Goal: Check status: Check status

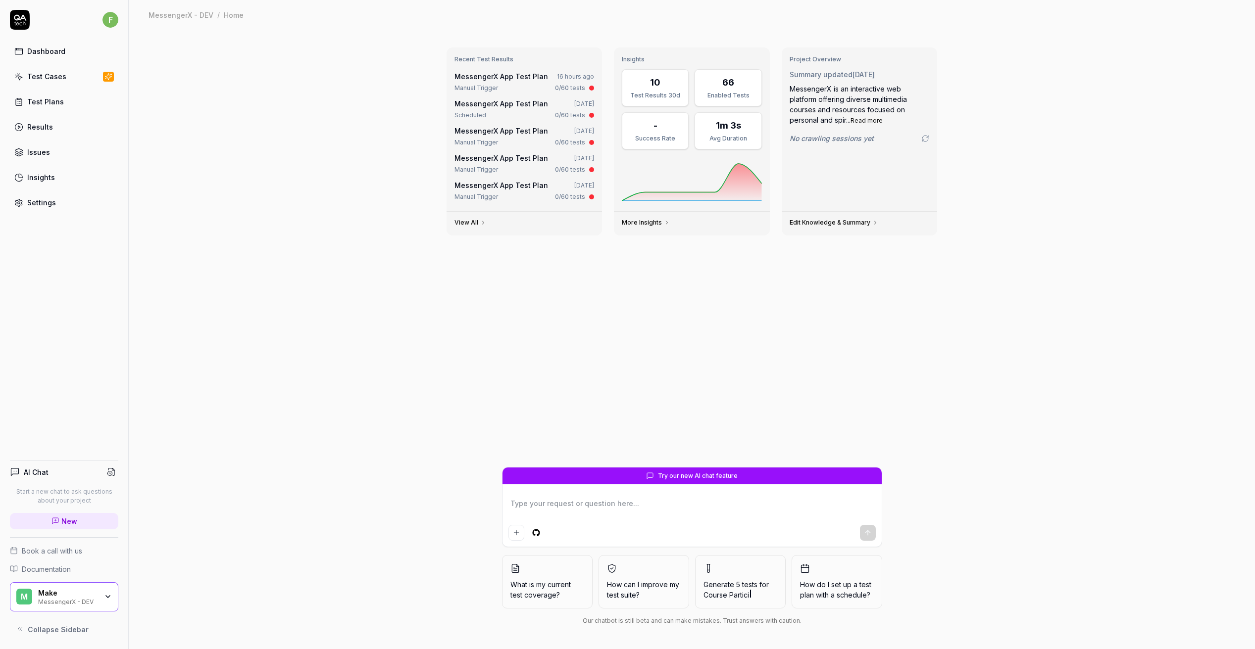
click at [61, 75] on div "Test Cases" at bounding box center [46, 76] width 39 height 10
type textarea "*"
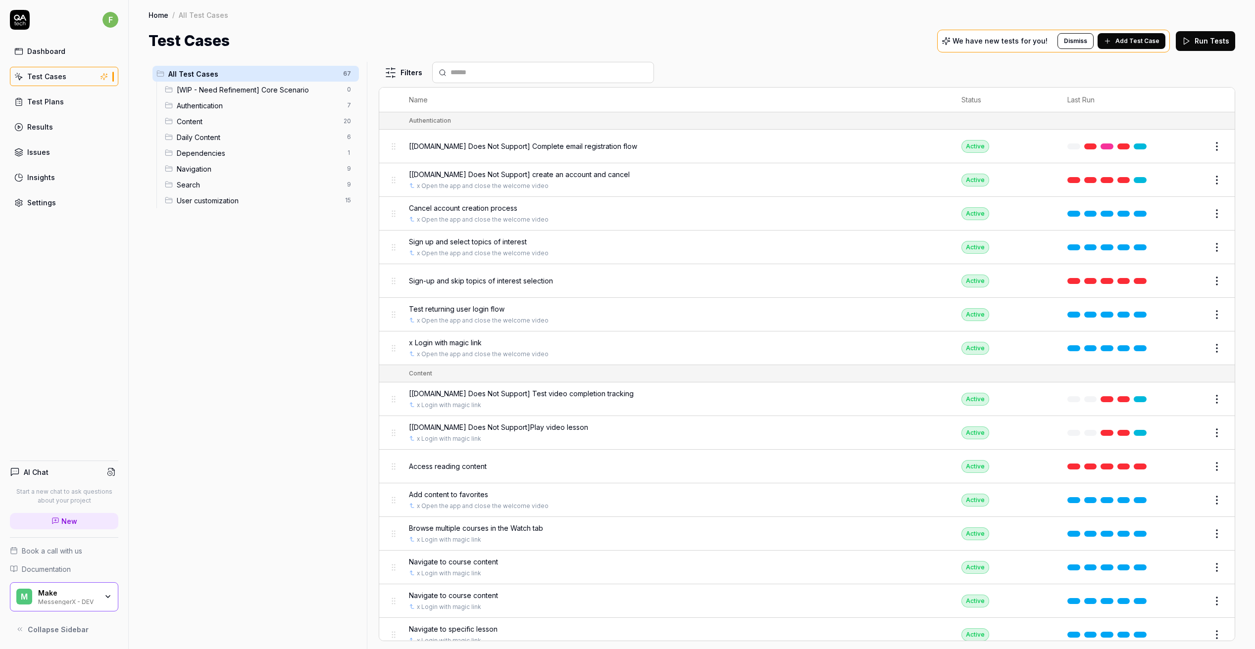
click at [104, 597] on icon "button" at bounding box center [108, 597] width 8 height 8
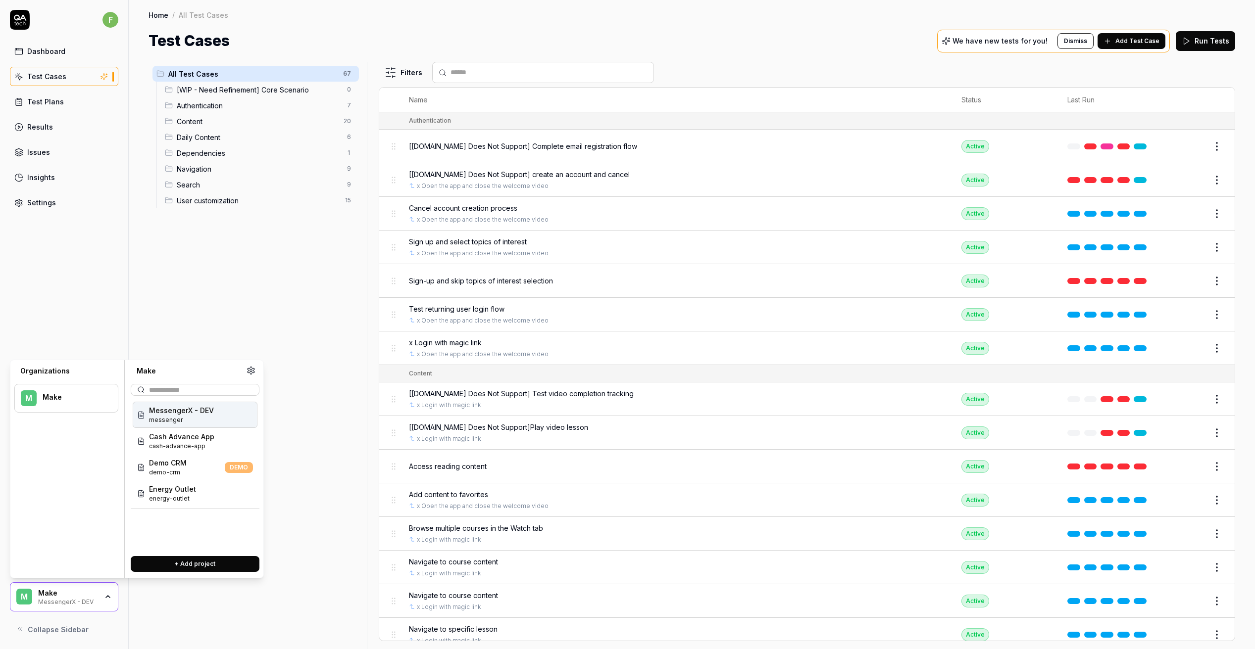
click at [281, 346] on div "All Test Cases 67 [WIP - Need Refinement] Core Scenario 0 Authentication 7 Cont…" at bounding box center [255, 350] width 214 height 576
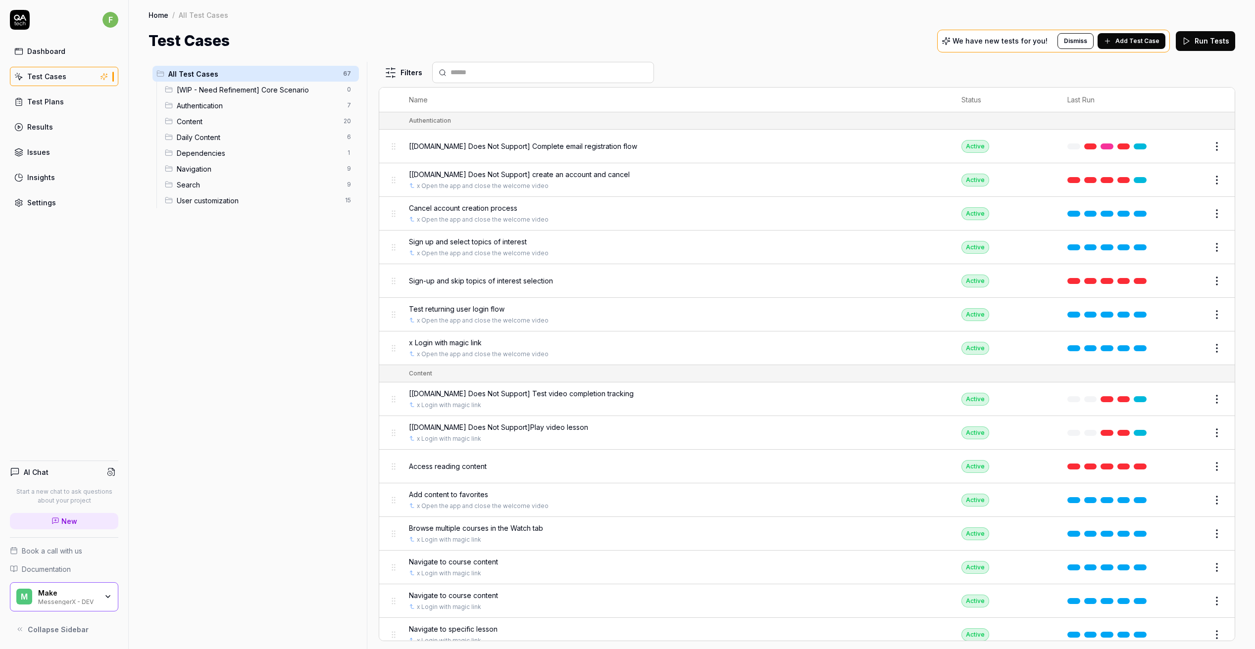
scroll to position [1721, 0]
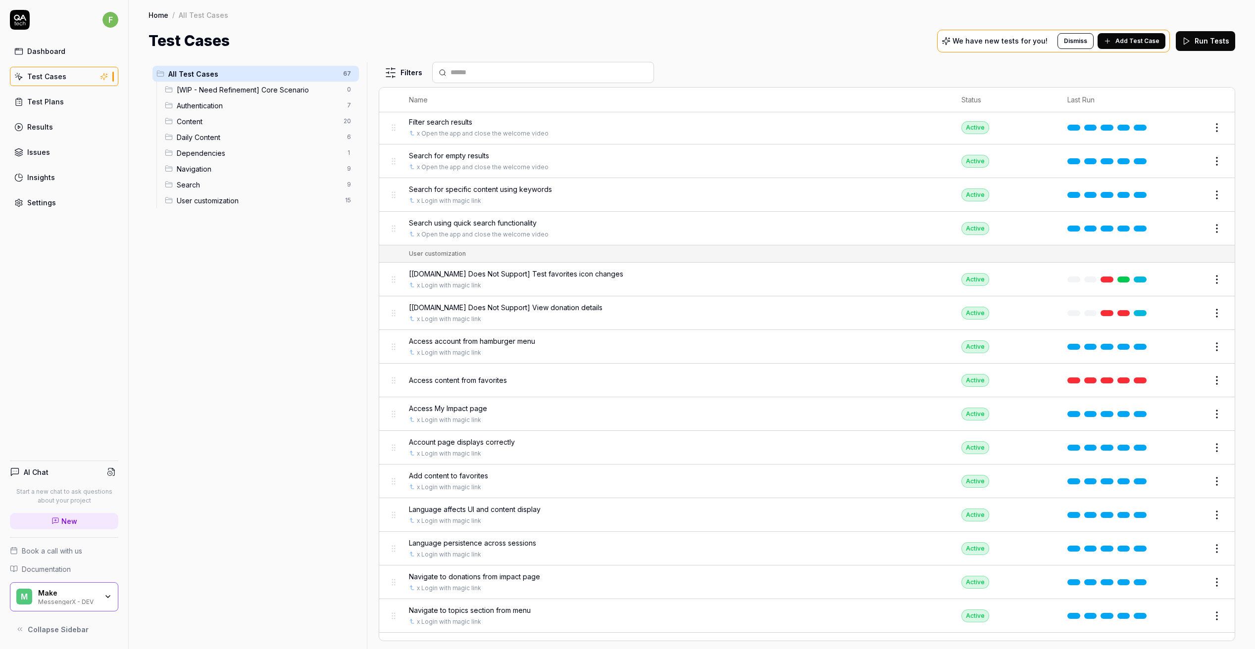
click at [456, 375] on span "Access content from favorites" at bounding box center [458, 380] width 98 height 10
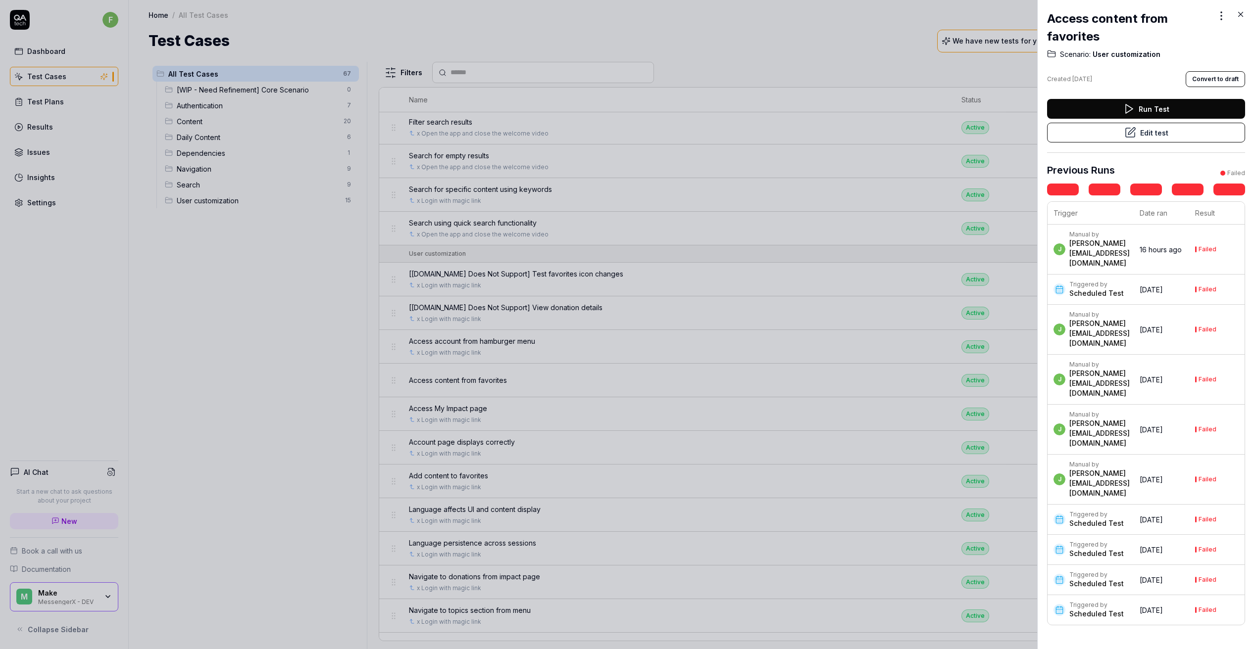
click at [1110, 239] on div "Manual by" at bounding box center [1099, 235] width 60 height 8
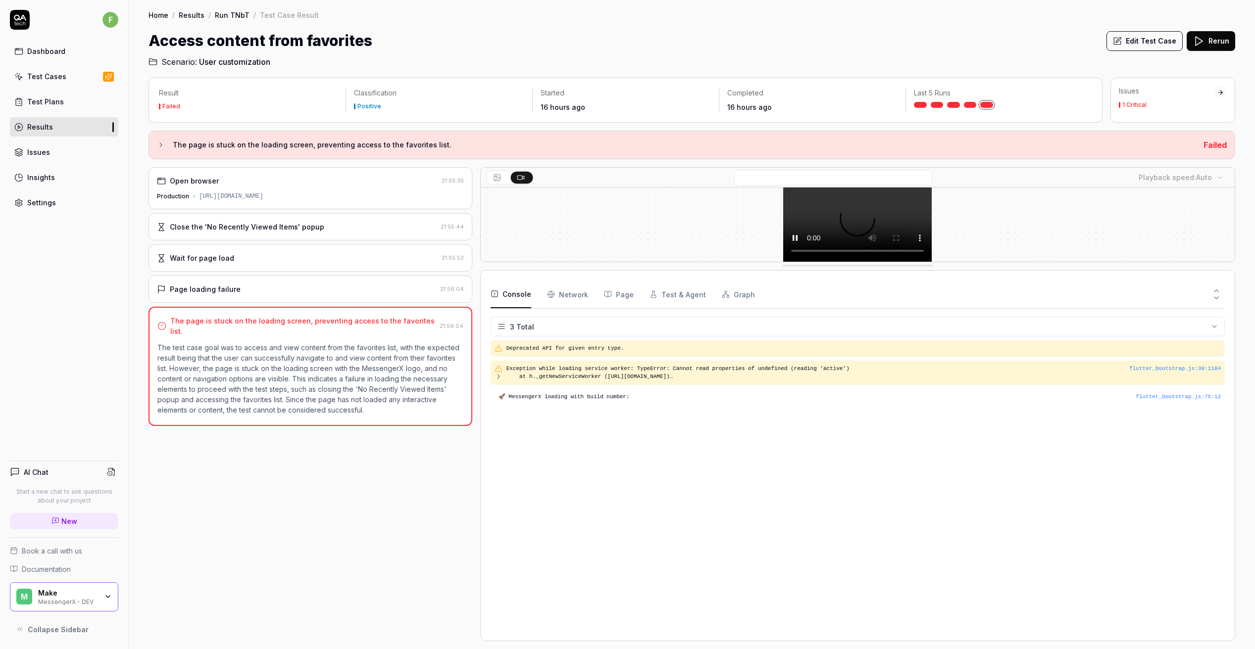
scroll to position [13, 0]
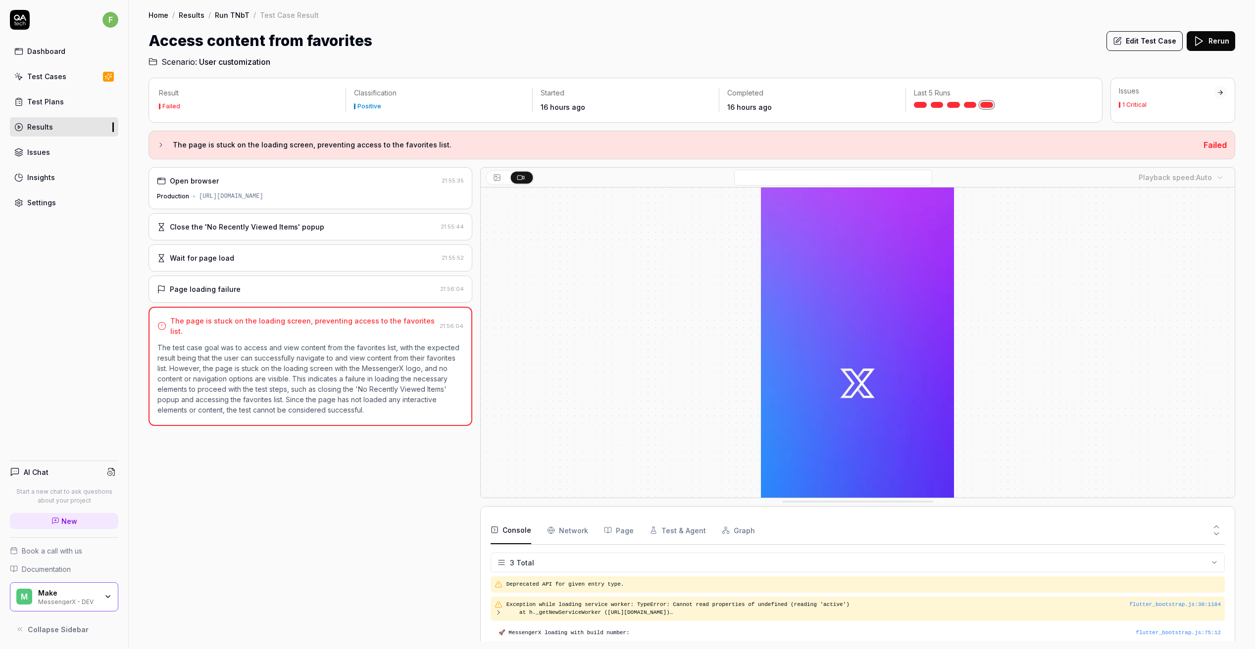
drag, startPoint x: 575, startPoint y: 594, endPoint x: 600, endPoint y: 478, distance: 118.5
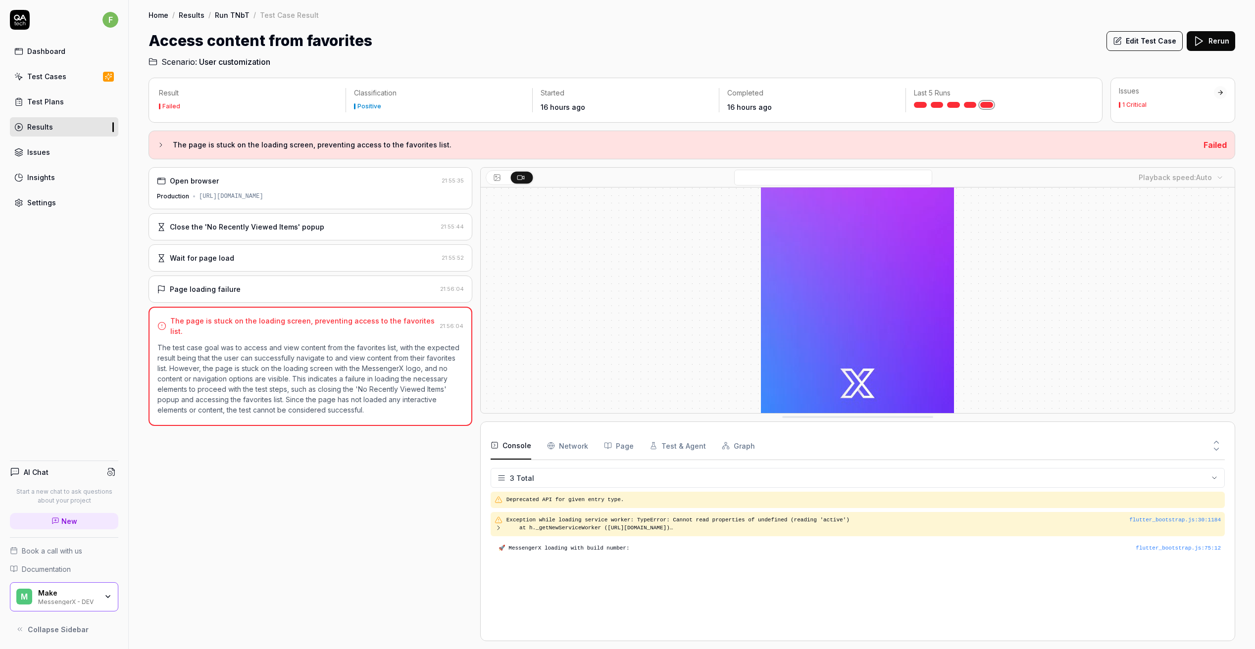
drag, startPoint x: 598, startPoint y: 481, endPoint x: 612, endPoint y: 402, distance: 80.5
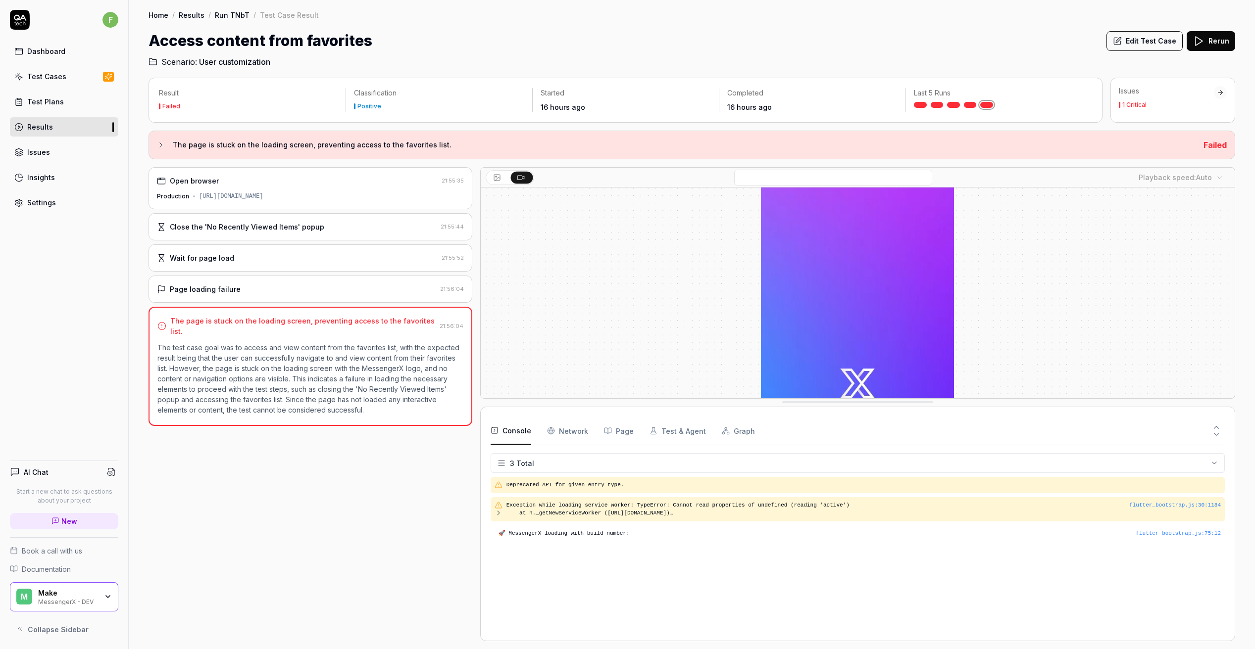
click at [568, 428] on Requests "Network" at bounding box center [567, 431] width 41 height 28
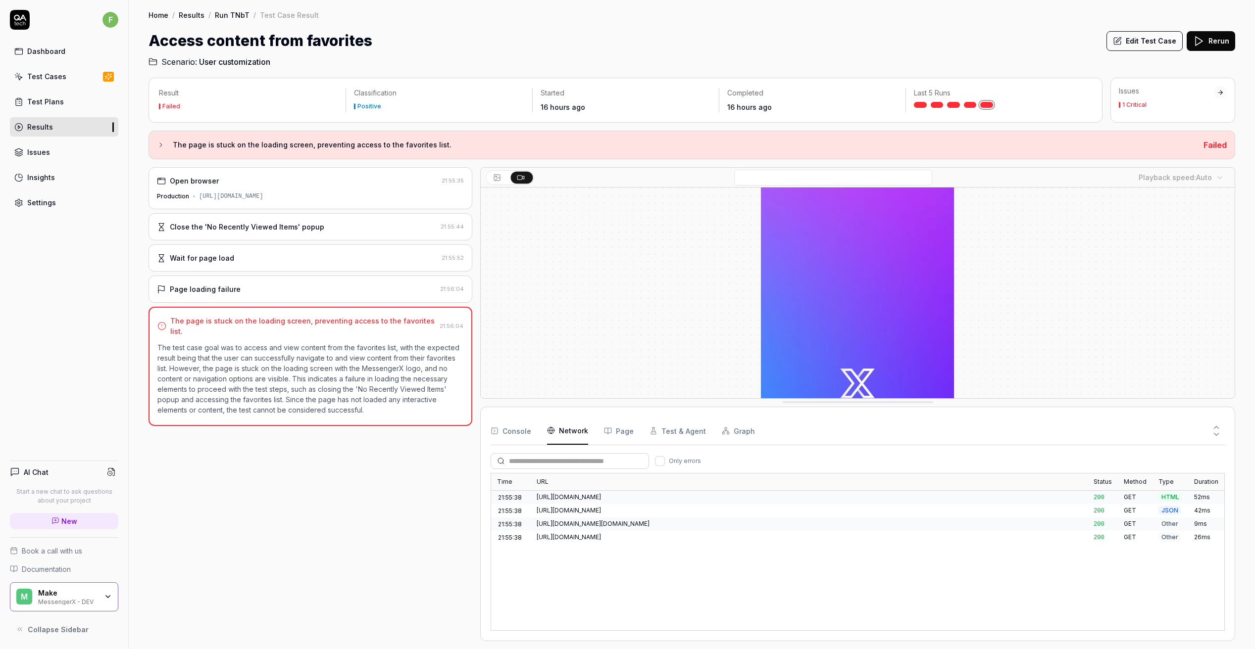
click at [618, 431] on button "Page" at bounding box center [619, 431] width 30 height 28
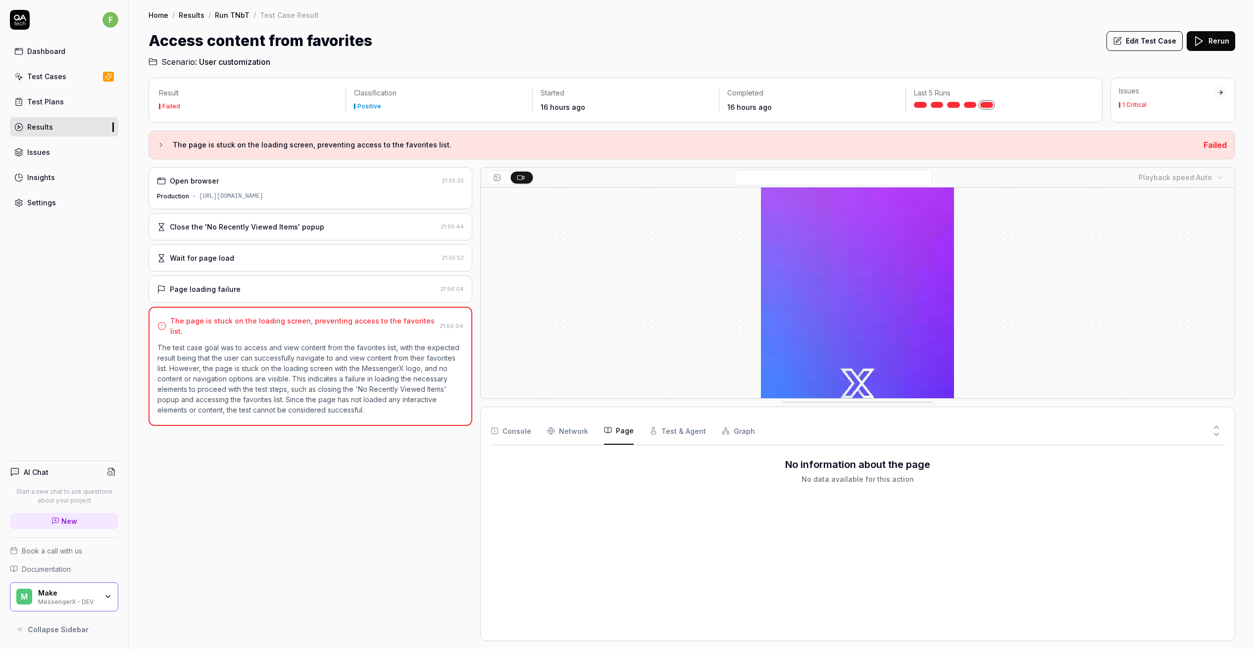
click at [670, 426] on button "Test & Agent" at bounding box center [677, 431] width 56 height 28
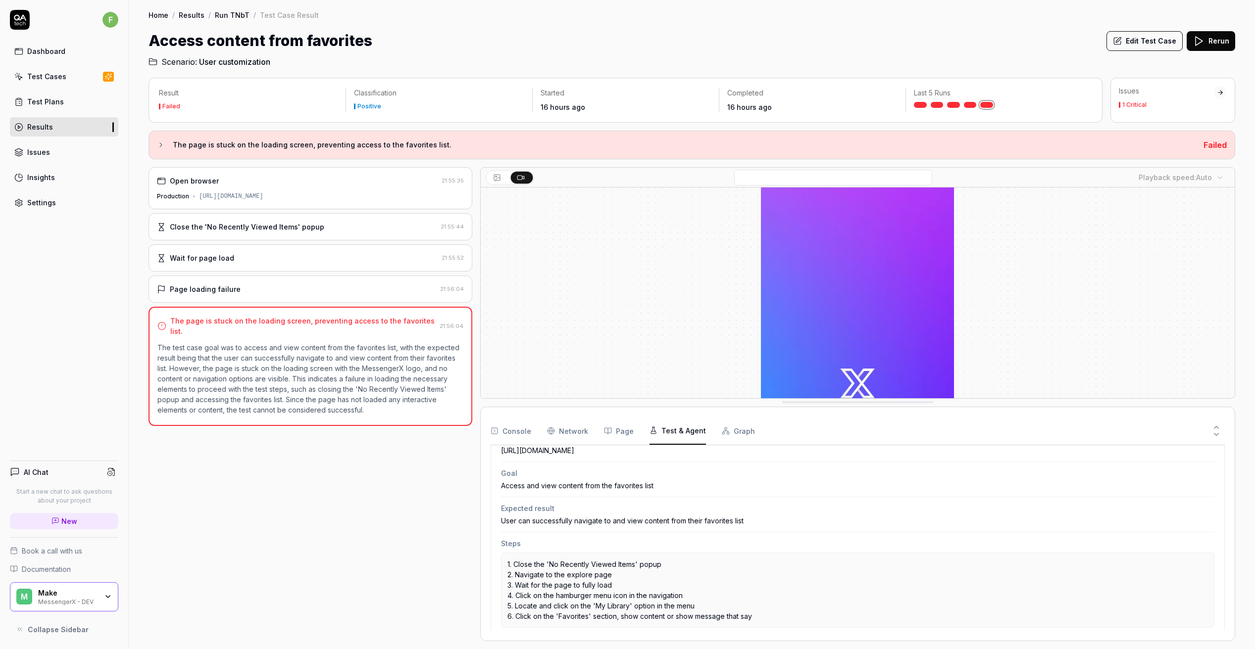
scroll to position [215, 0]
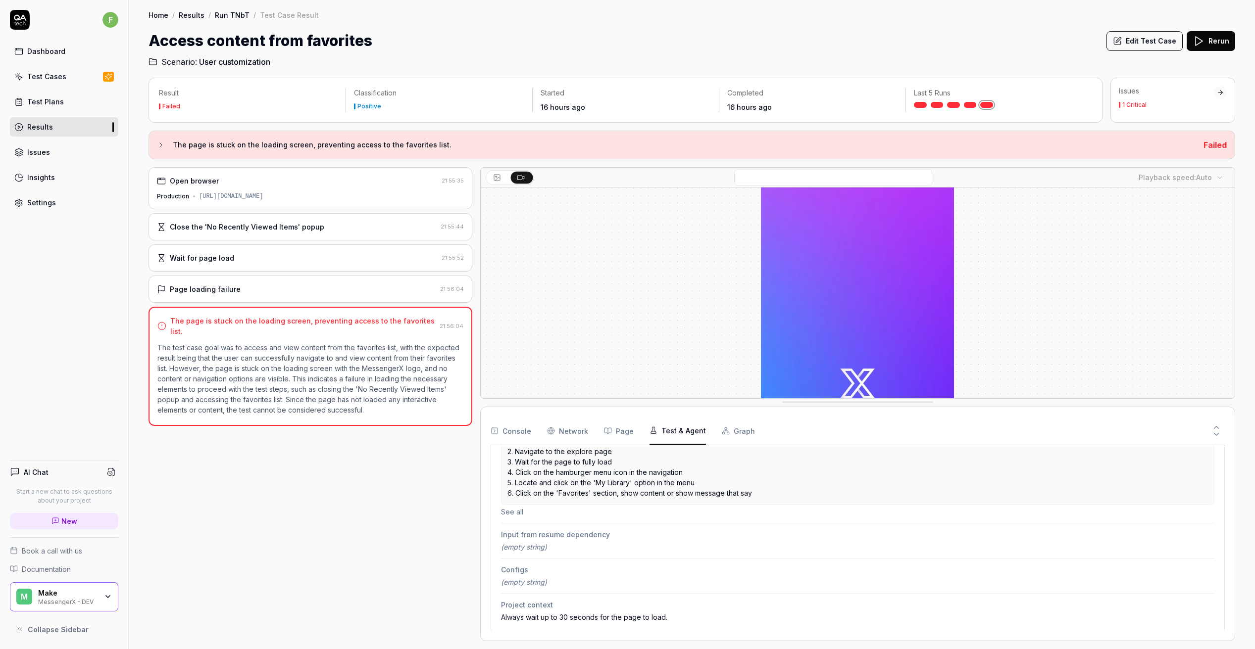
click at [519, 431] on button "Console" at bounding box center [510, 431] width 41 height 28
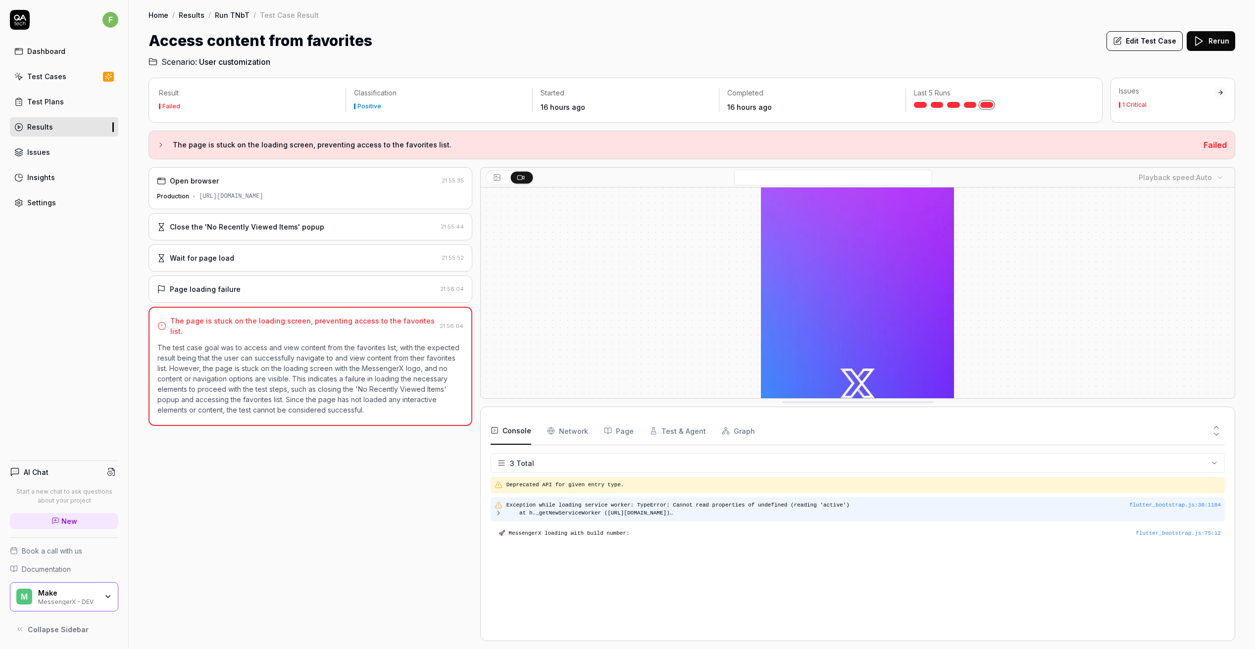
click at [498, 511] on icon at bounding box center [498, 513] width 2 height 4
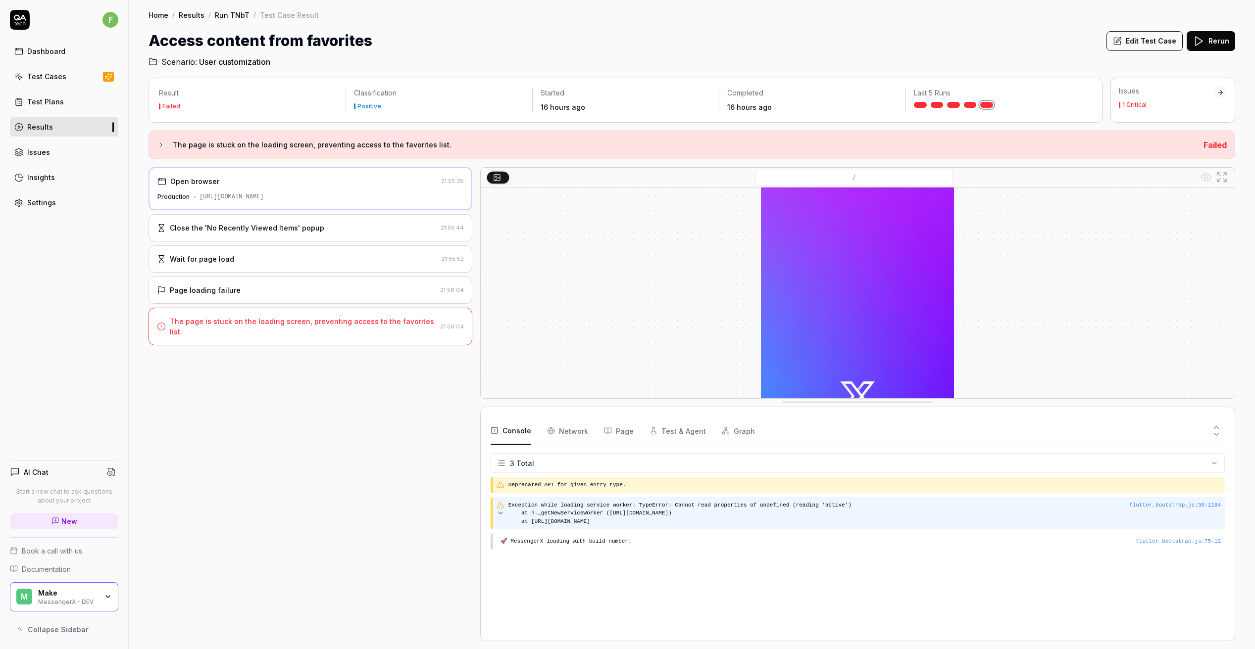
click at [497, 512] on icon at bounding box center [500, 513] width 8 height 8
